Goal: Information Seeking & Learning: Learn about a topic

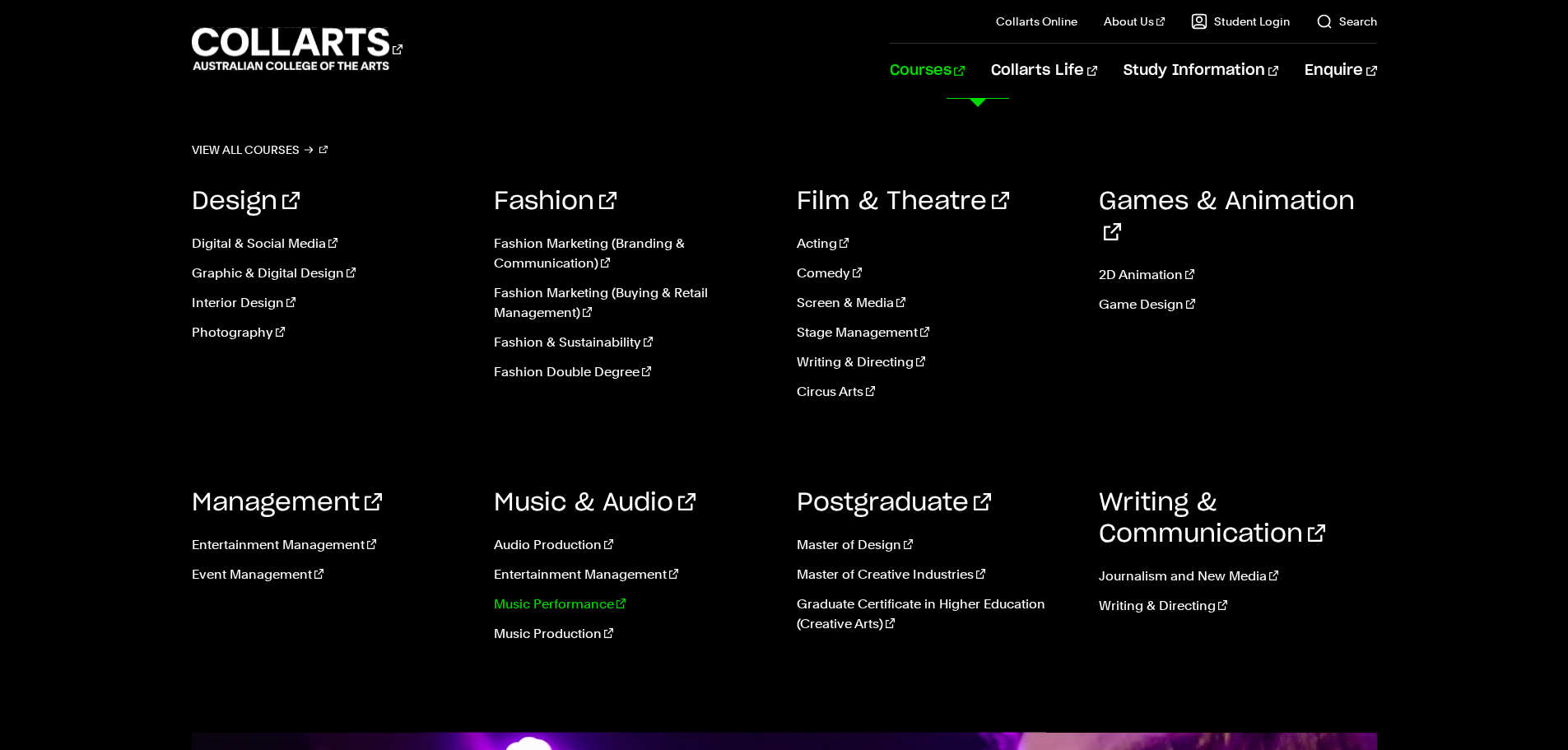
click at [537, 602] on link "Music Performance" at bounding box center [633, 604] width 278 height 20
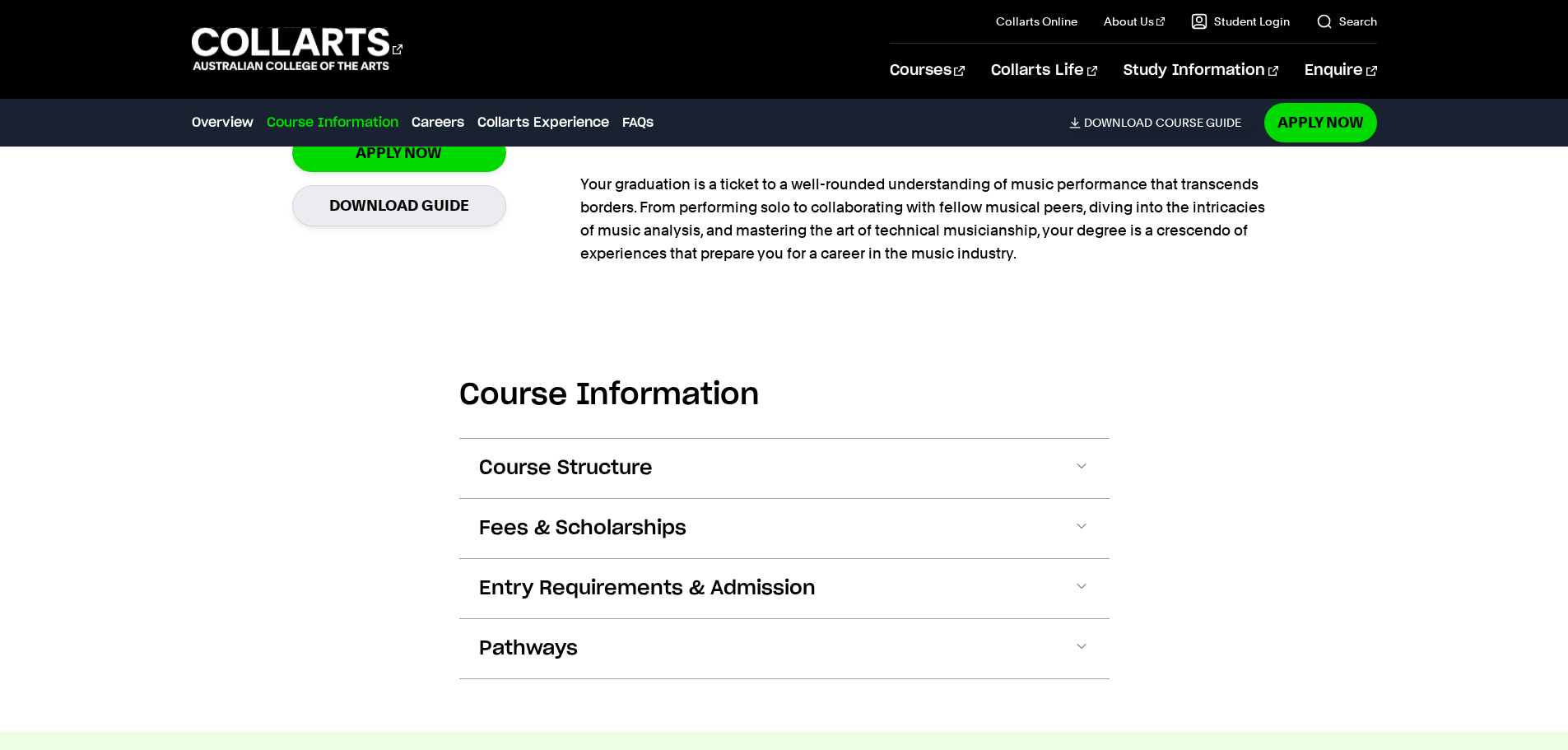
scroll to position [1400, 0]
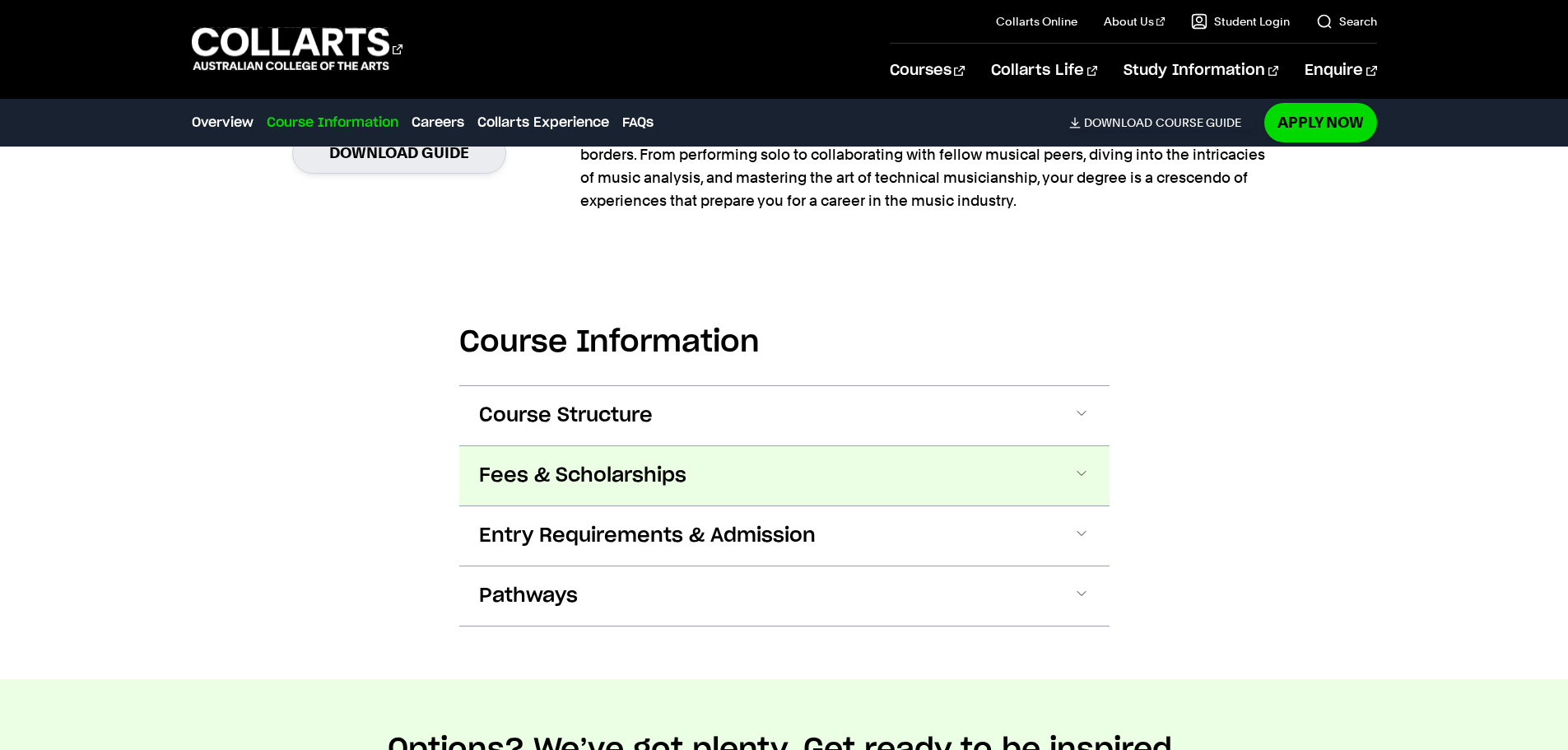
click at [1080, 471] on span at bounding box center [1081, 475] width 16 height 21
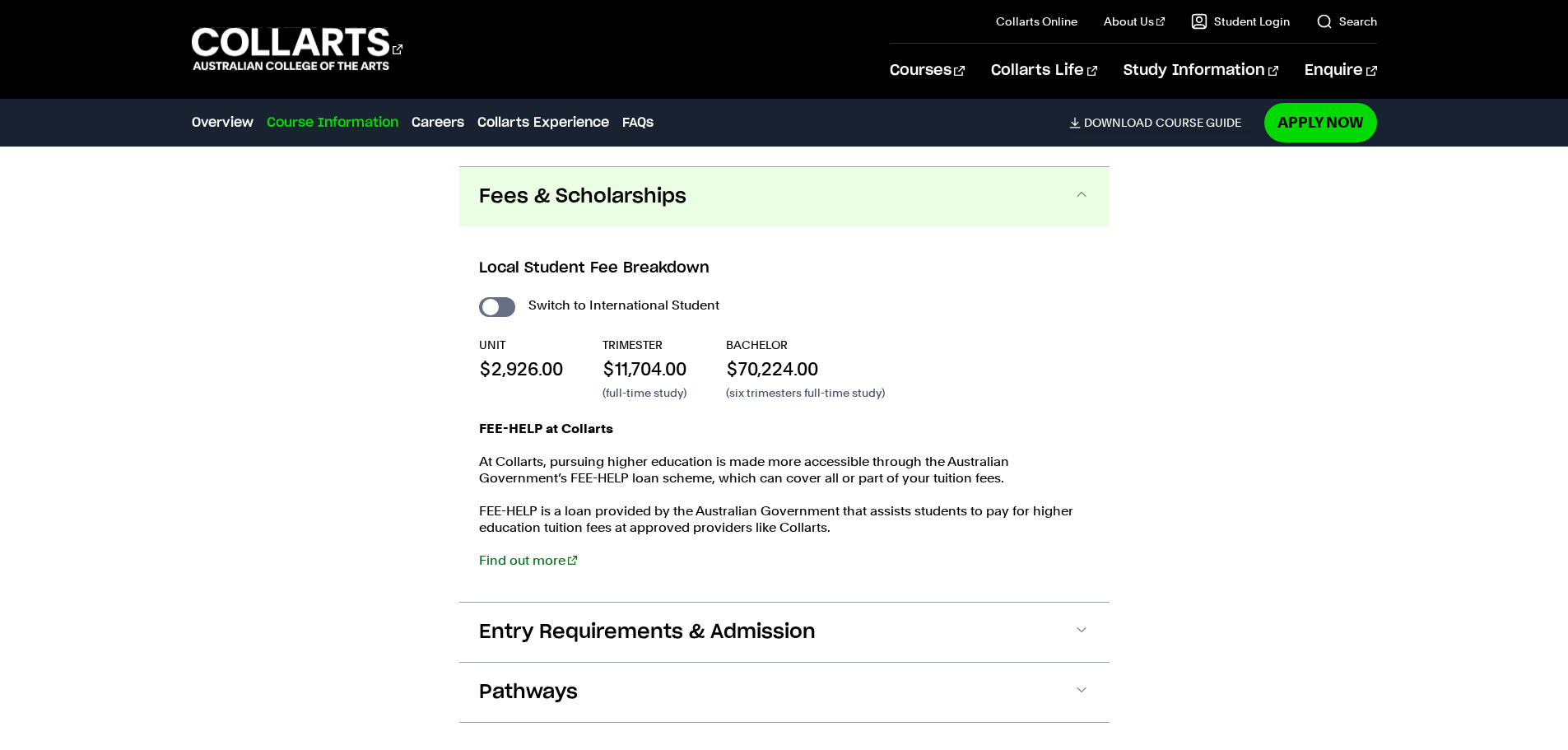
scroll to position [1698, 0]
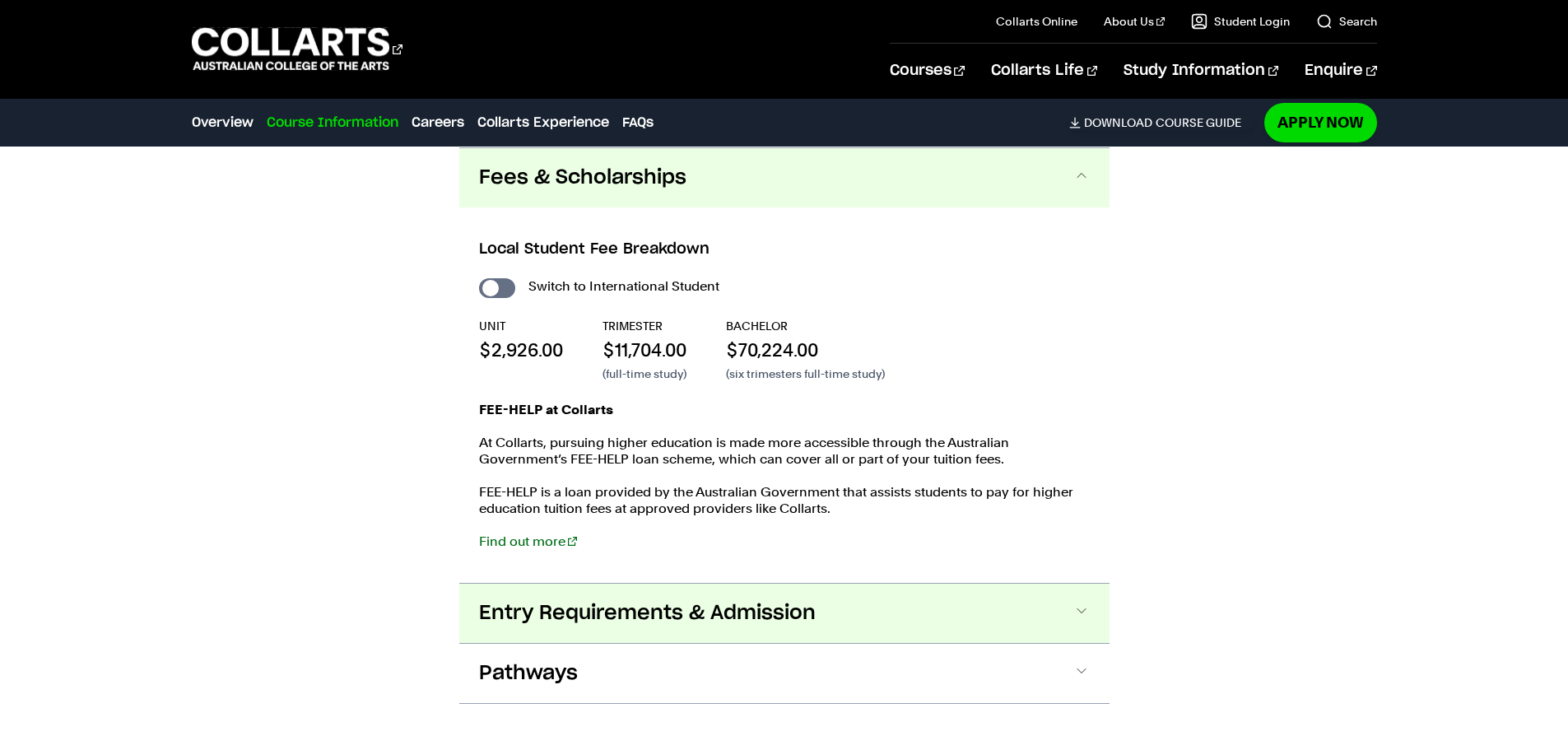
click at [825, 604] on button "Entry Requirements & Admission" at bounding box center [784, 613] width 650 height 59
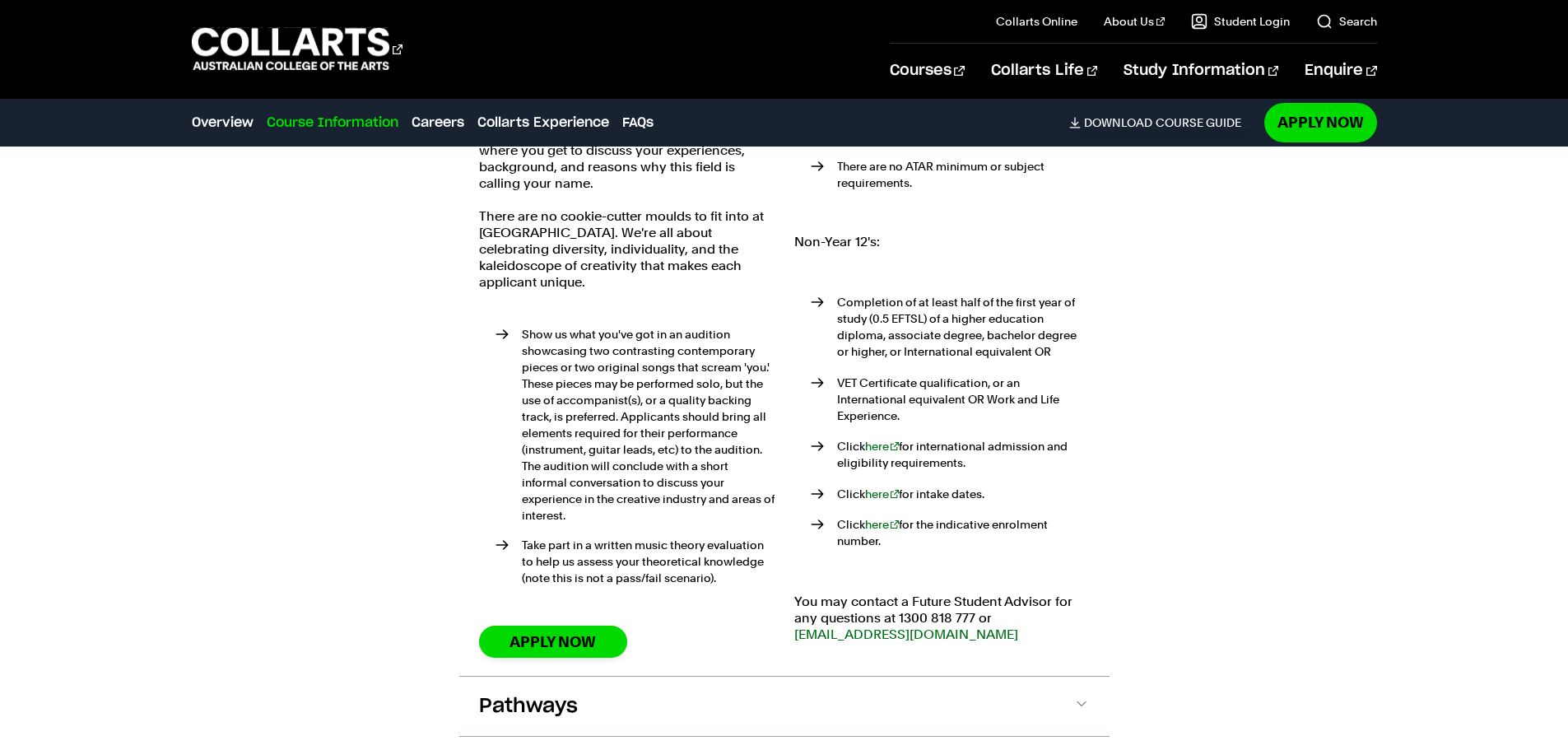
scroll to position [2298, 0]
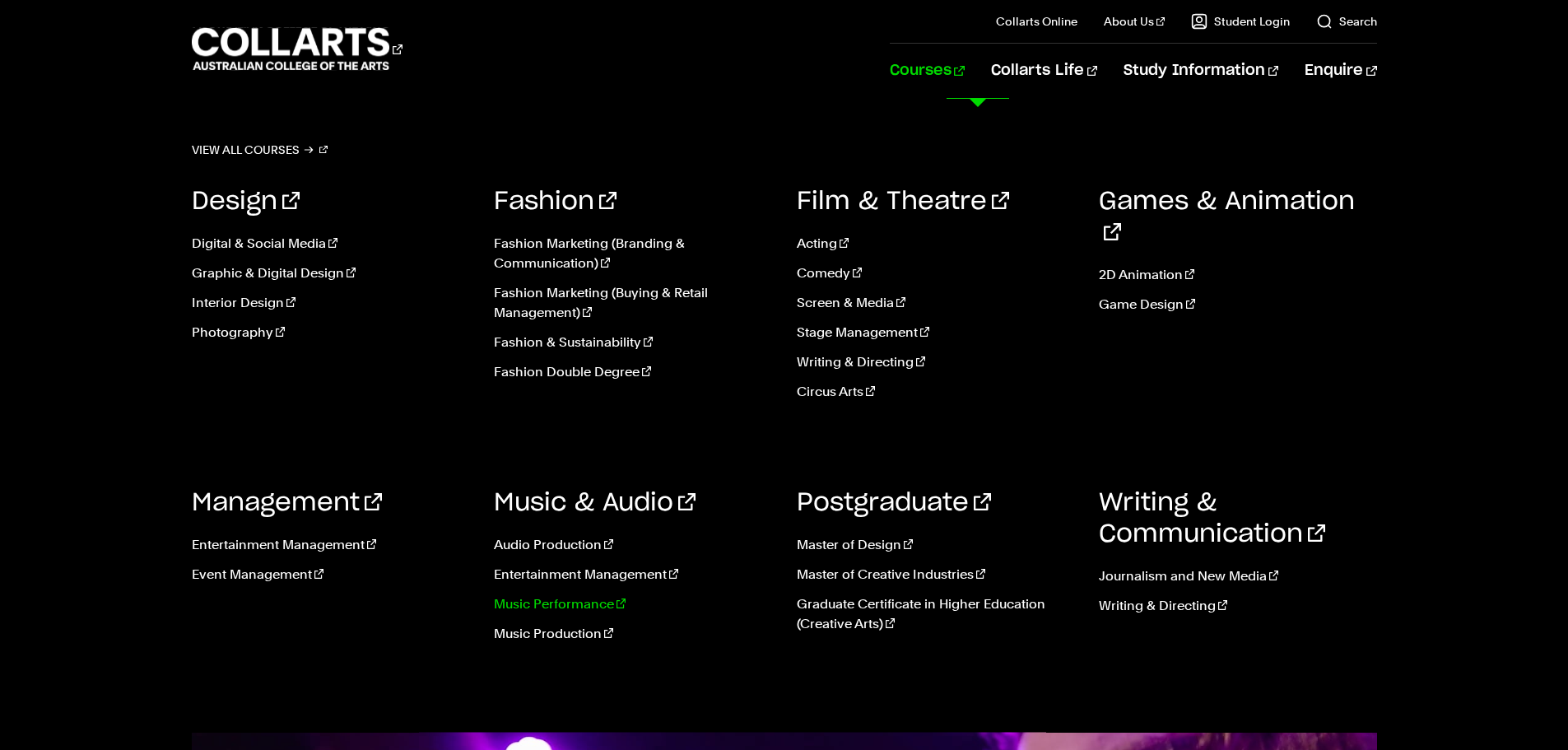
click at [581, 607] on link "Music Performance" at bounding box center [633, 604] width 278 height 20
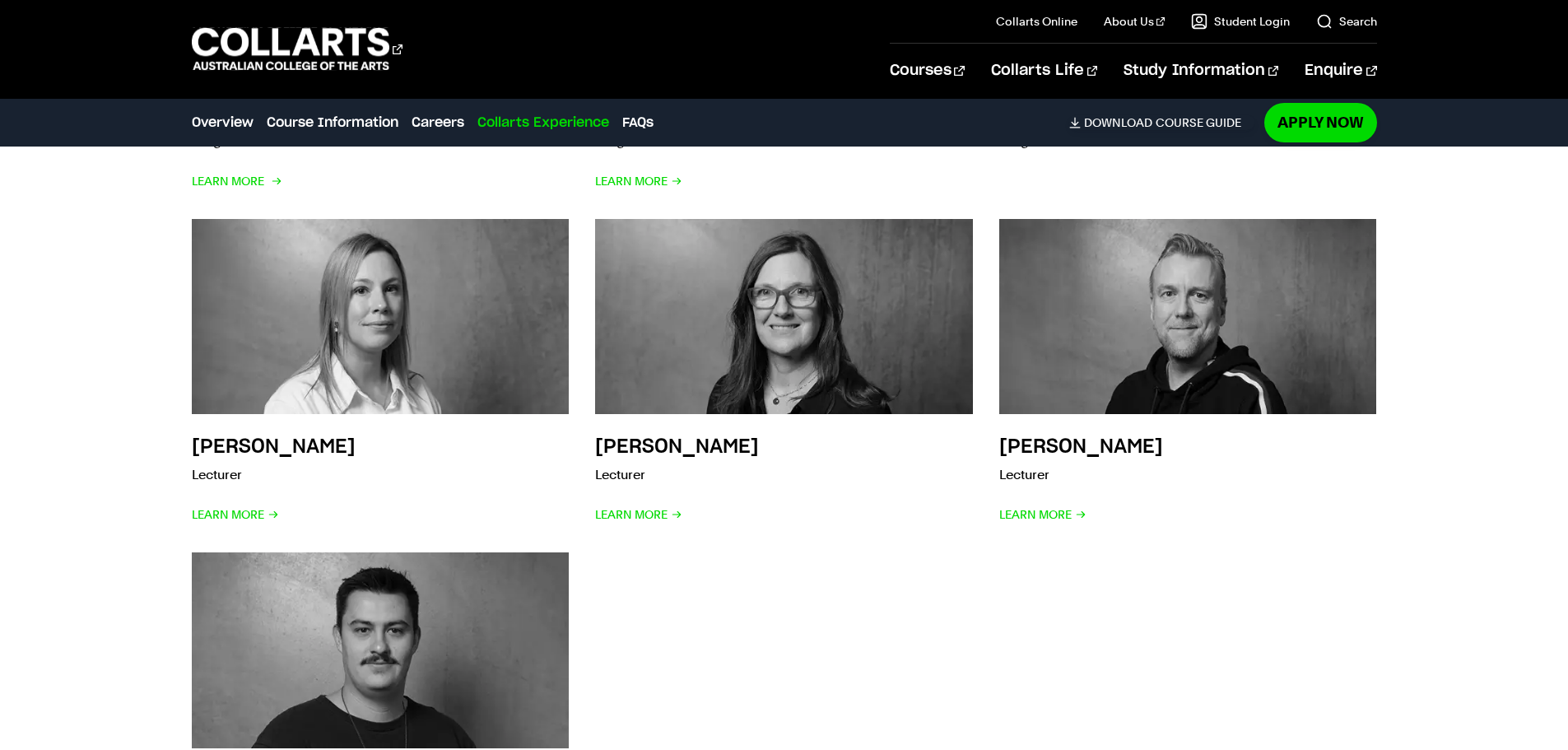
scroll to position [4858, 0]
